Goal: Find specific page/section: Find specific page/section

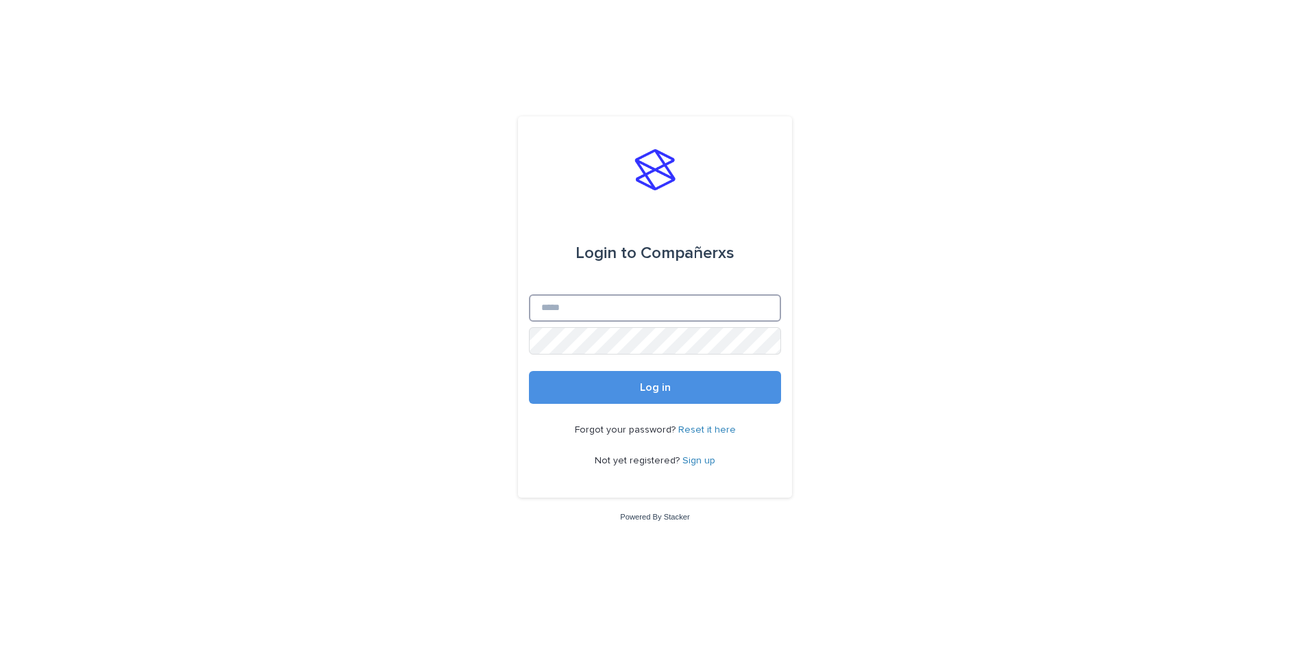
click at [560, 301] on input "Email" at bounding box center [655, 308] width 252 height 27
type input "**********"
click at [529, 371] on button "Log in" at bounding box center [655, 387] width 252 height 33
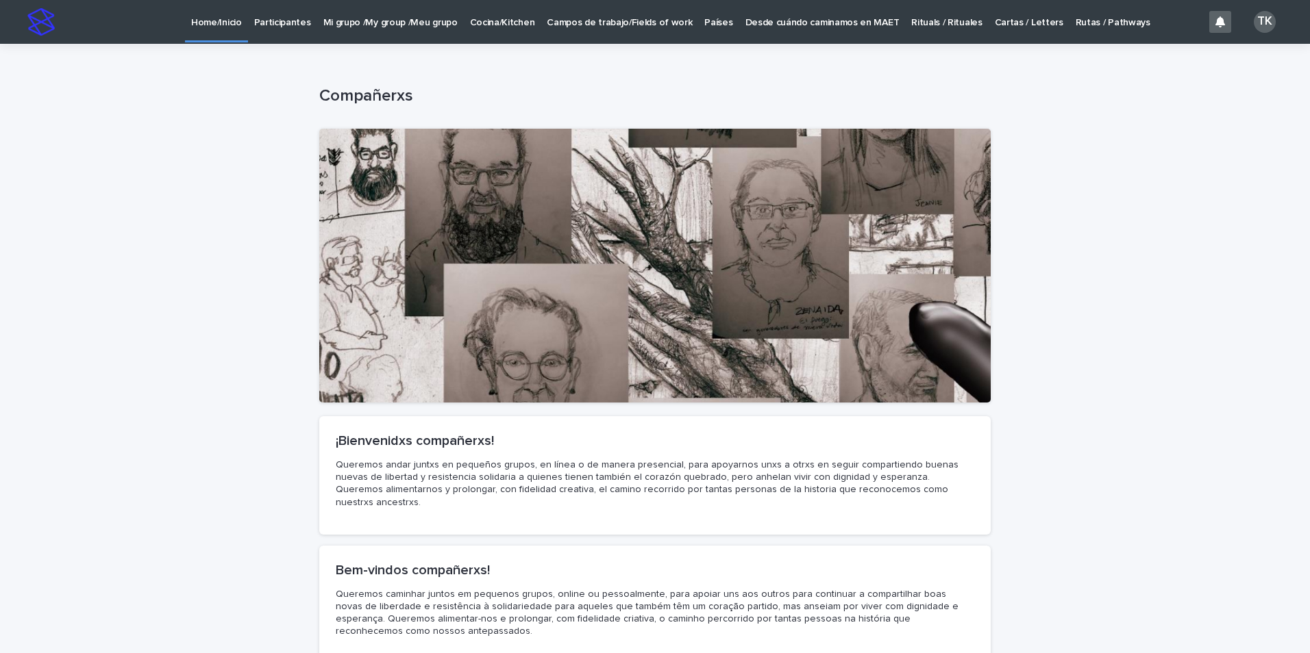
click at [274, 23] on p "Participantes" at bounding box center [282, 14] width 57 height 29
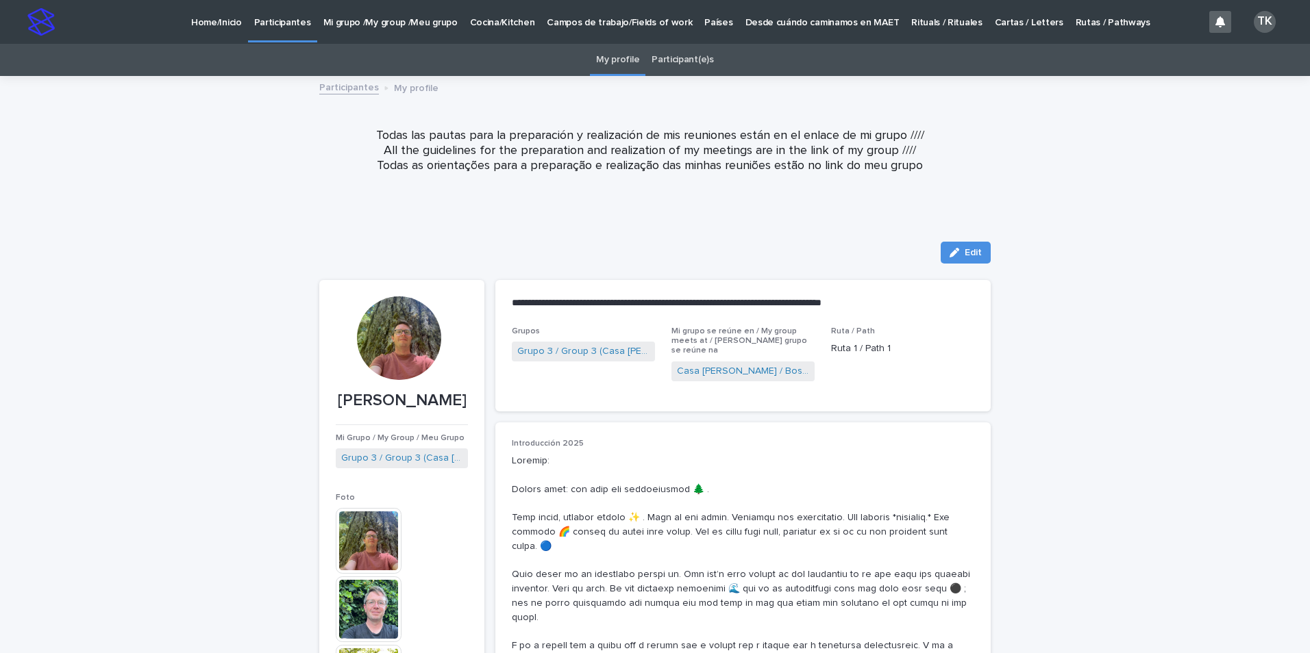
click at [675, 60] on link "Participant(e)s" at bounding box center [682, 60] width 62 height 32
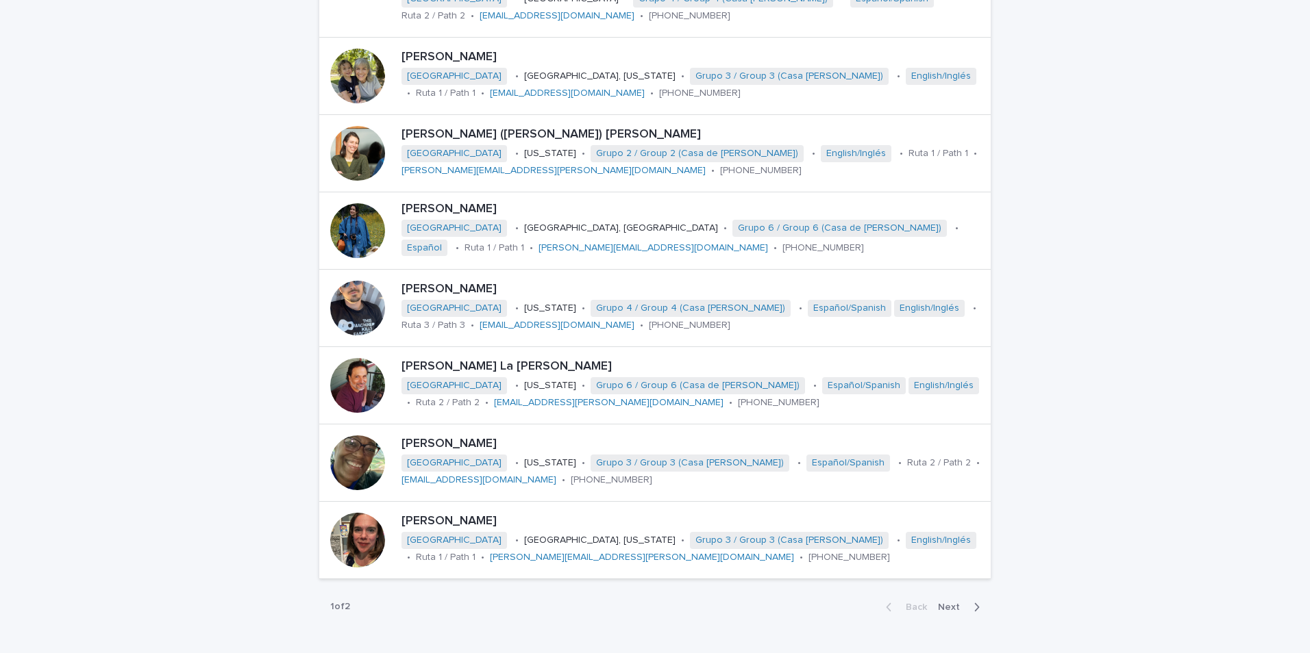
scroll to position [1918, 0]
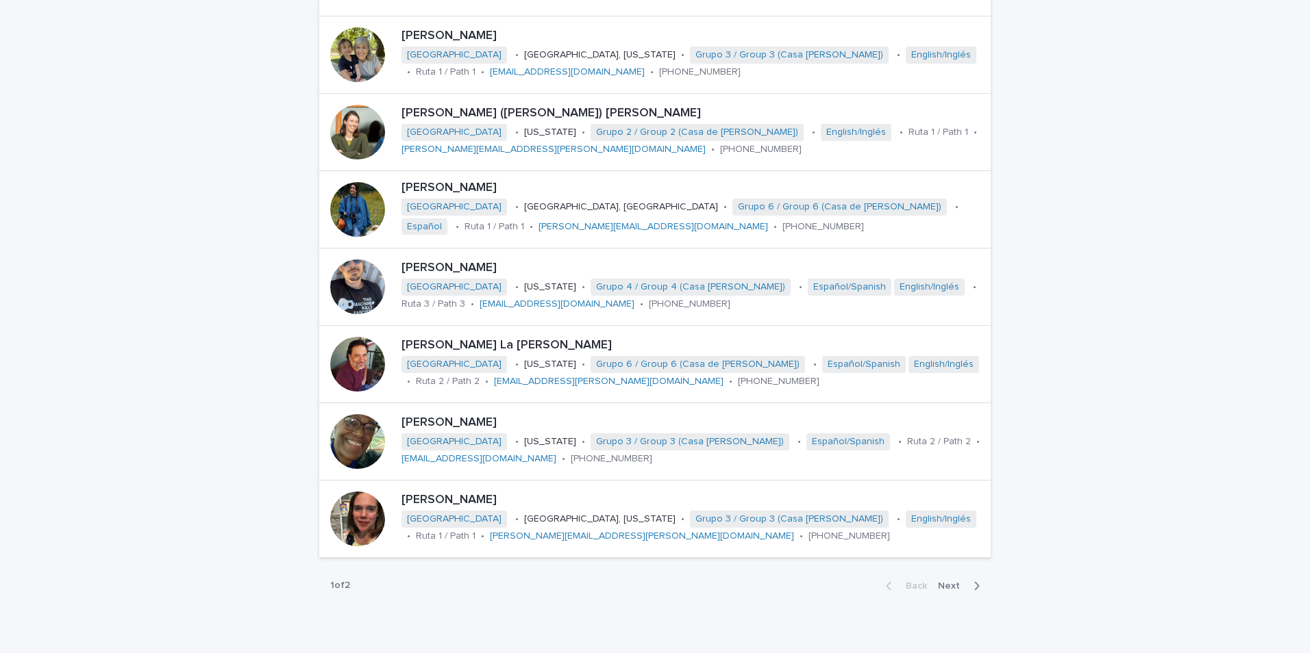
click at [945, 581] on span "Next" at bounding box center [953, 586] width 30 height 10
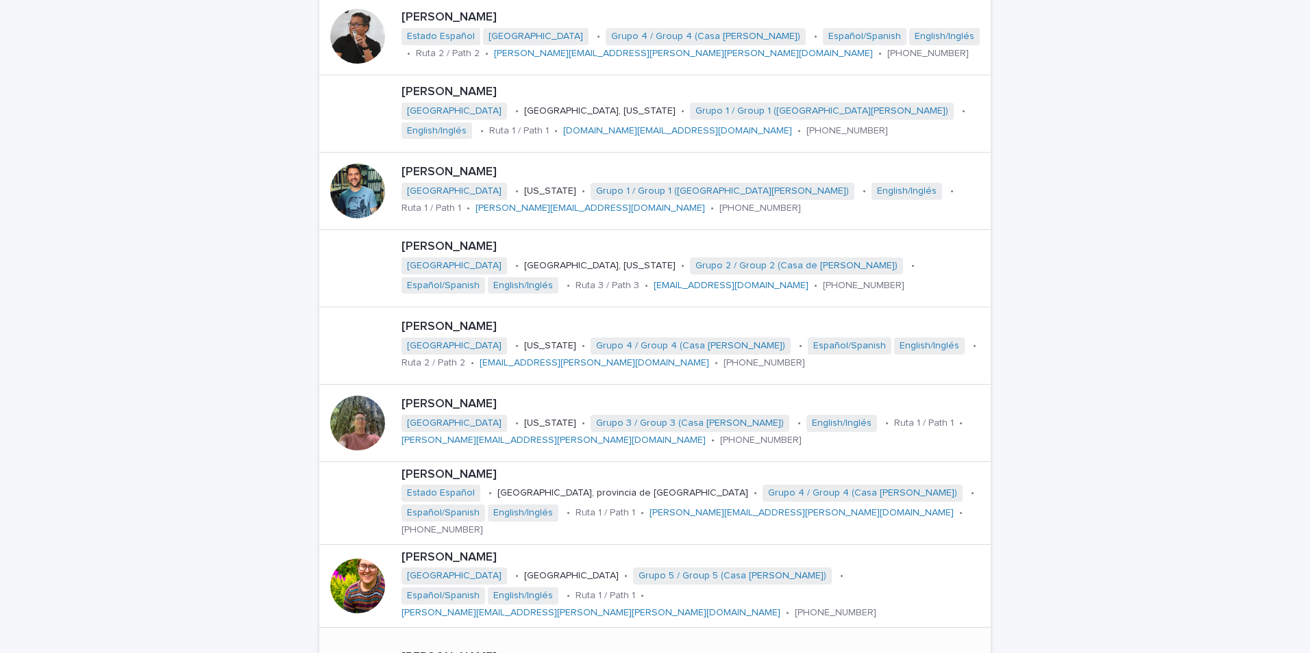
scroll to position [1507, 0]
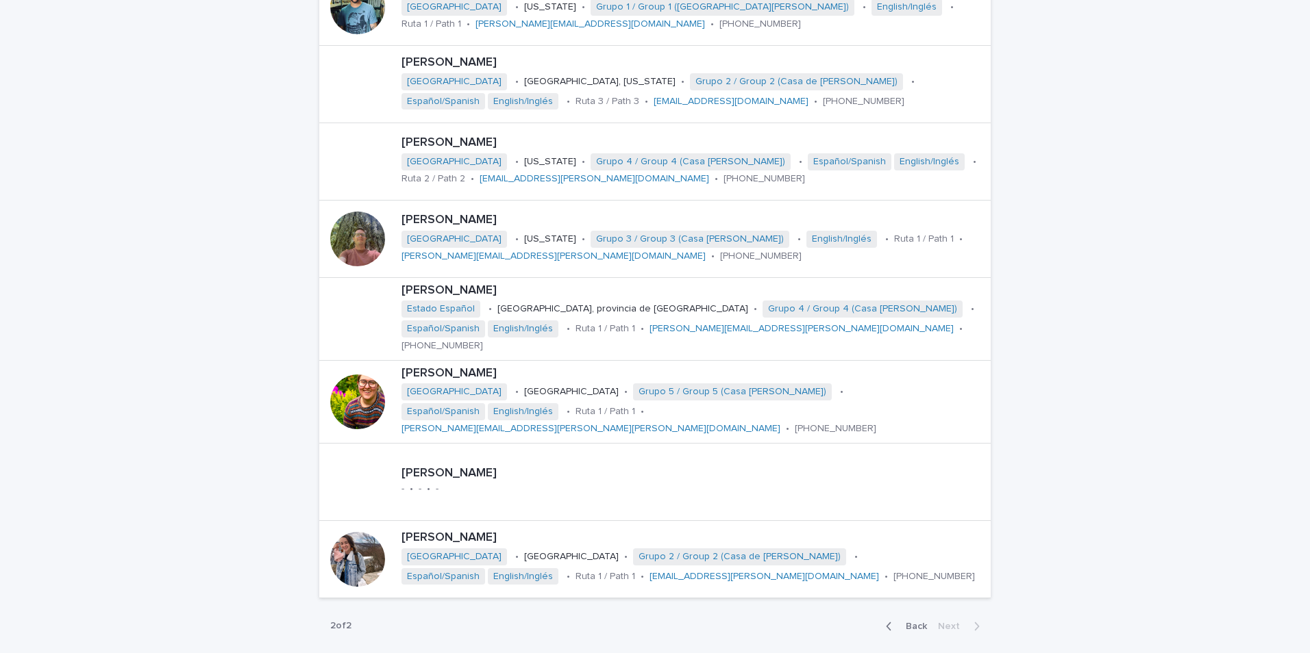
click at [914, 622] on span "Back" at bounding box center [911, 627] width 29 height 10
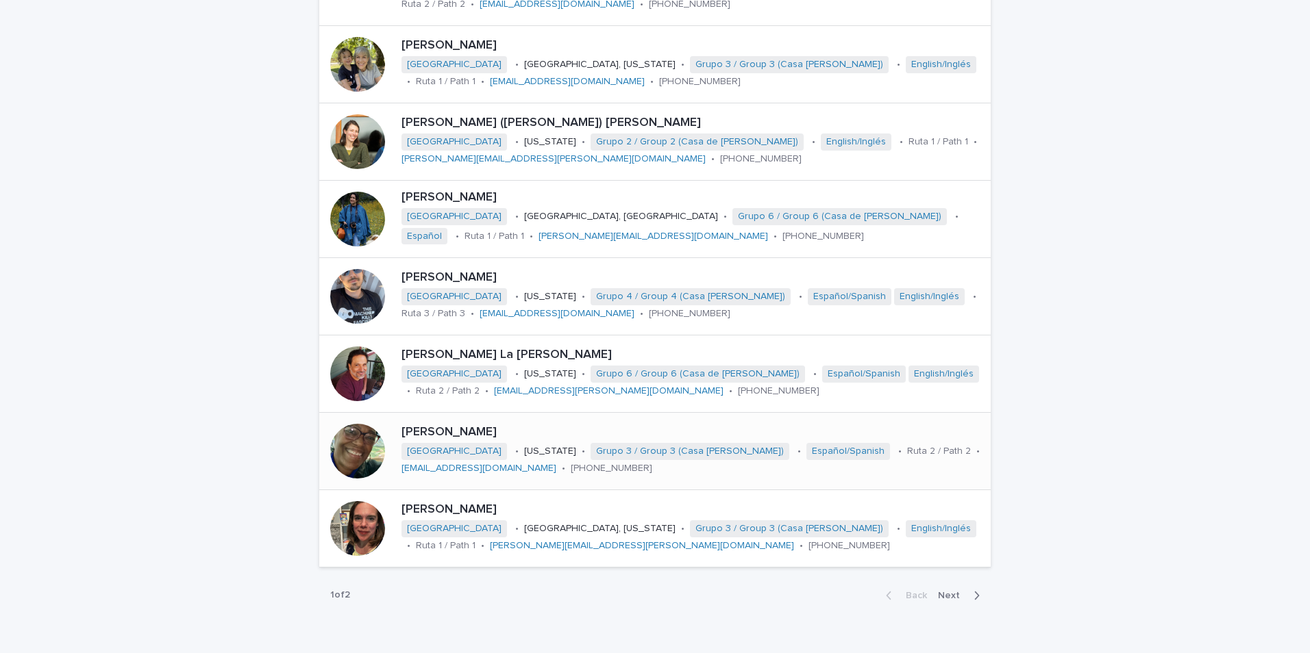
scroll to position [1918, 0]
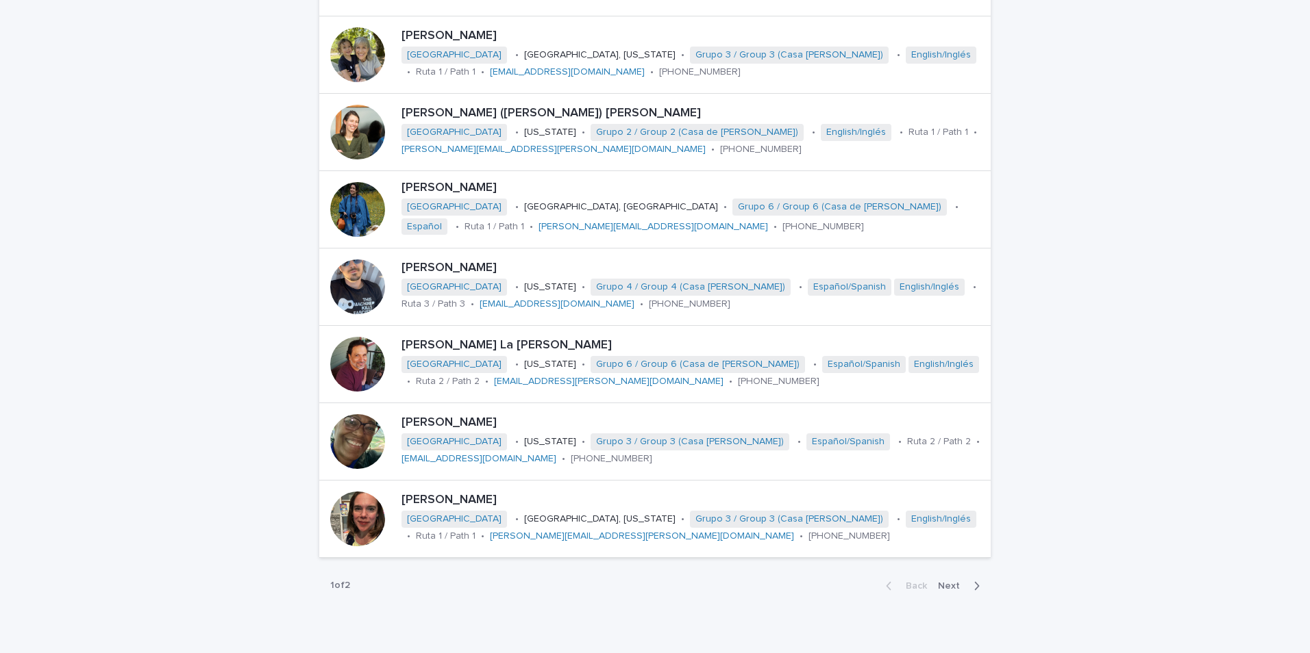
drag, startPoint x: 953, startPoint y: 578, endPoint x: 947, endPoint y: 573, distance: 7.7
click at [953, 581] on span "Next" at bounding box center [953, 586] width 30 height 10
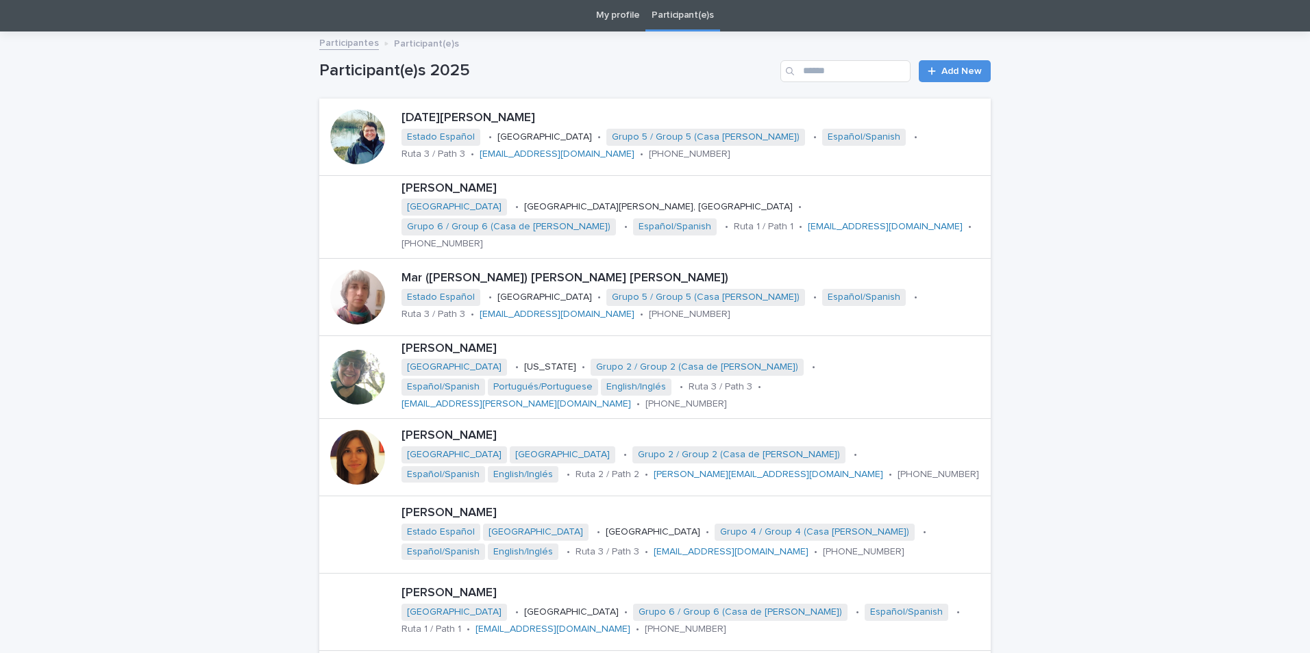
scroll to position [2, 0]
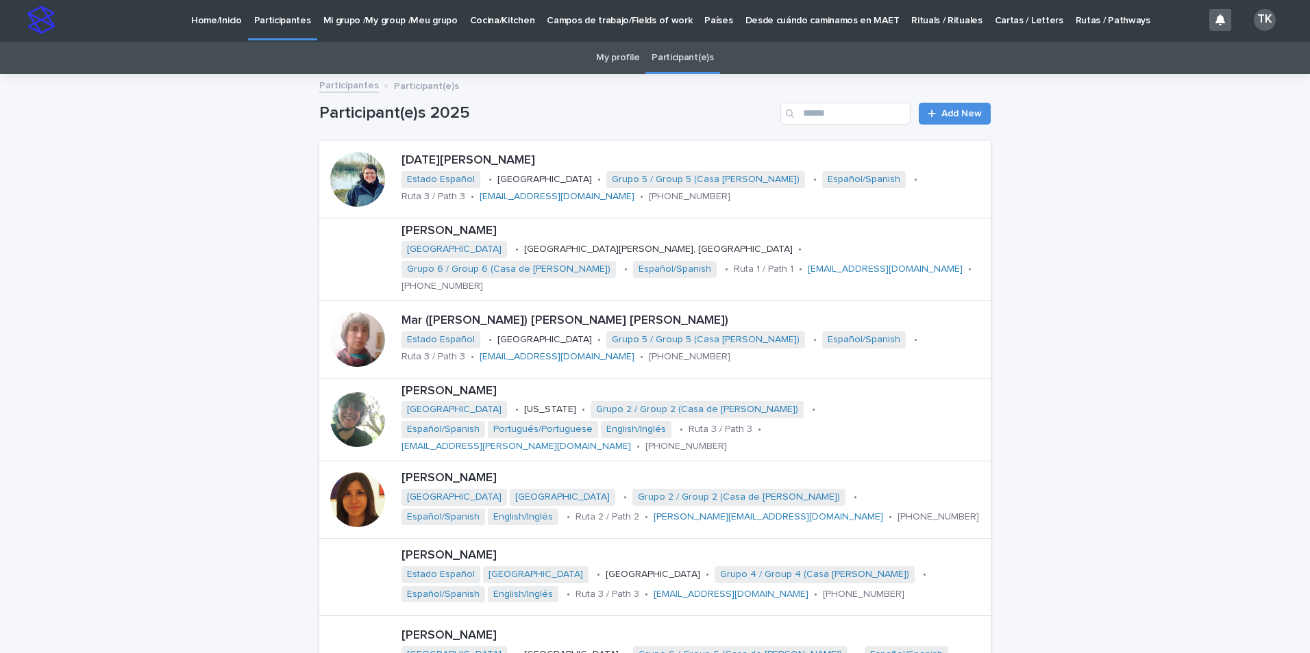
click at [214, 20] on p "Home/Inicio" at bounding box center [216, 12] width 51 height 29
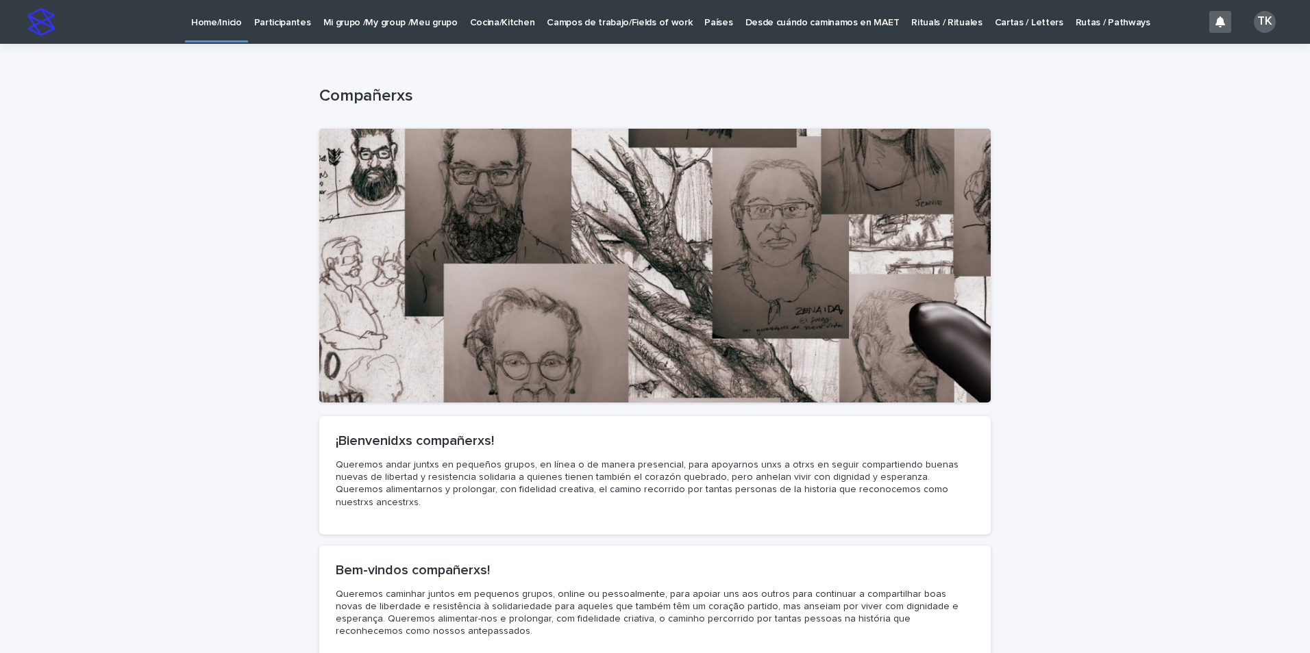
click at [292, 22] on p "Participantes" at bounding box center [282, 14] width 57 height 29
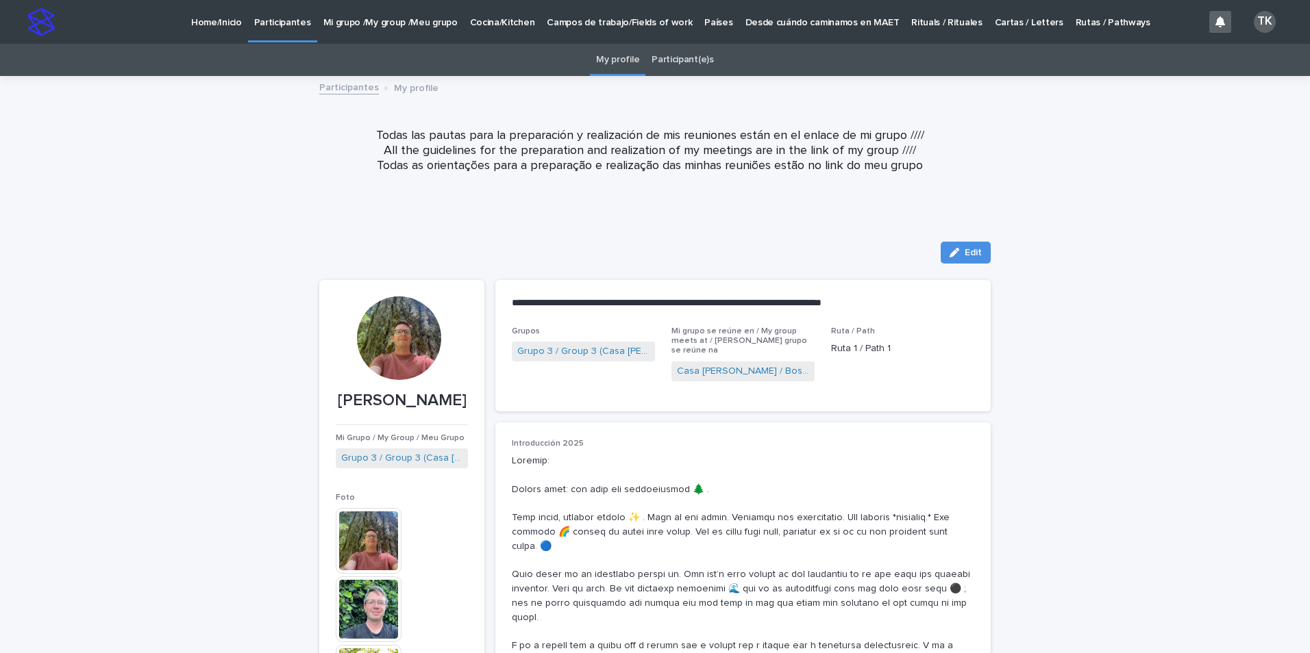
click at [675, 66] on link "Participant(e)s" at bounding box center [682, 60] width 62 height 32
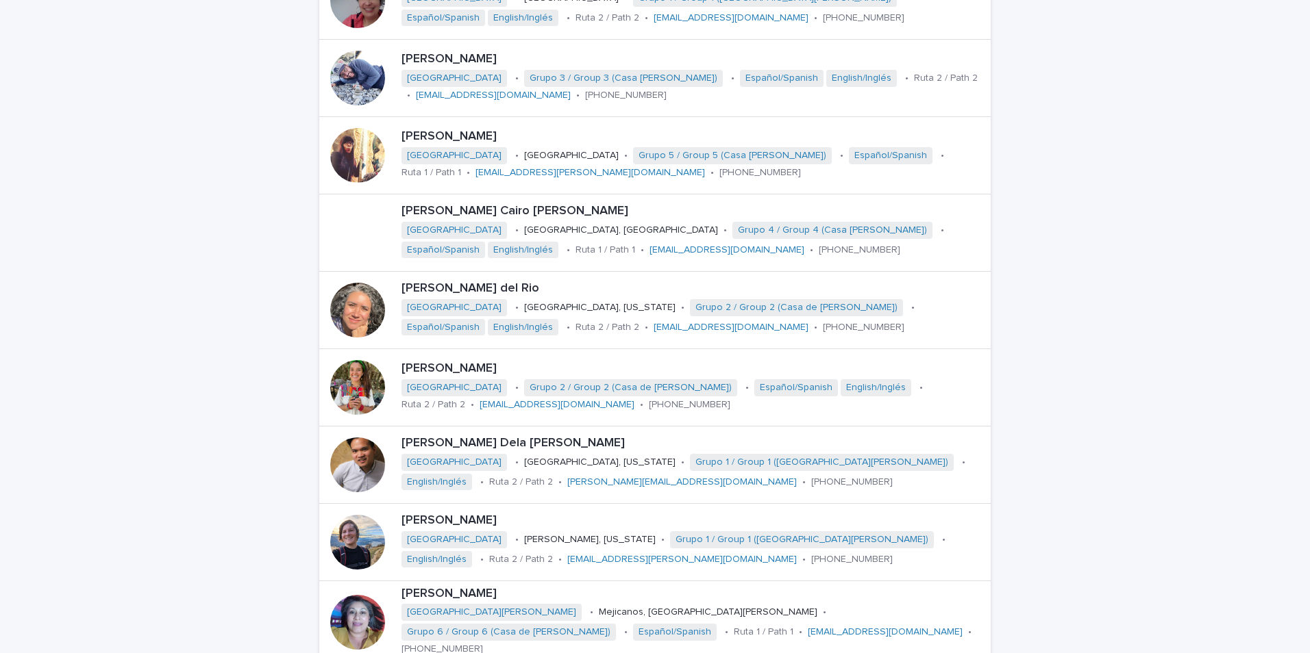
scroll to position [616, 0]
